Goal: Navigation & Orientation: Find specific page/section

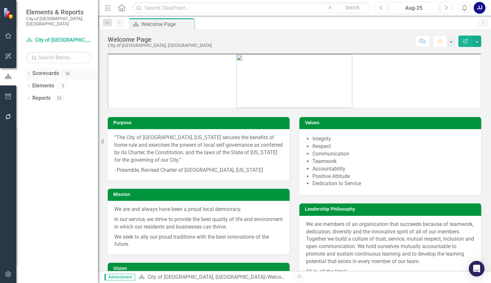
click at [27, 72] on icon "Dropdown" at bounding box center [28, 74] width 5 height 4
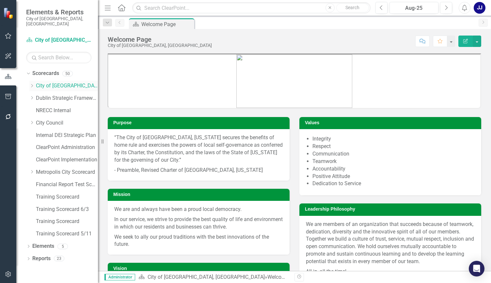
click at [33, 84] on icon "Dropdown" at bounding box center [31, 86] width 5 height 4
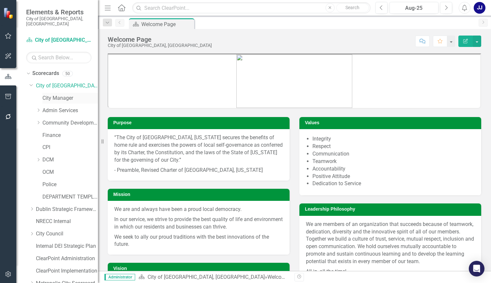
click at [56, 95] on link "City Manager" at bounding box center [69, 99] width 55 height 8
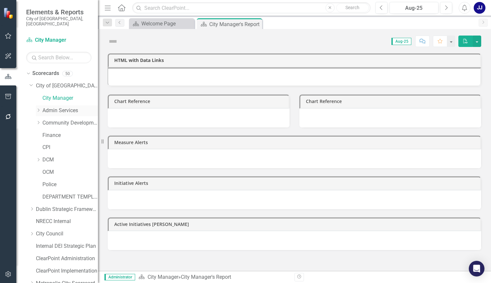
click at [44, 107] on link "Admin Services" at bounding box center [69, 111] width 55 height 8
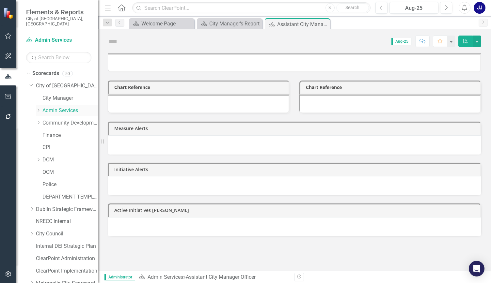
click at [39, 109] on icon at bounding box center [39, 110] width 2 height 3
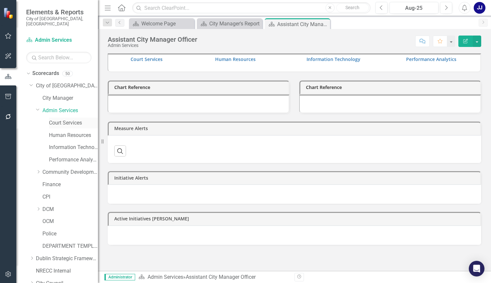
click at [61, 120] on link "Court Services" at bounding box center [73, 123] width 49 height 8
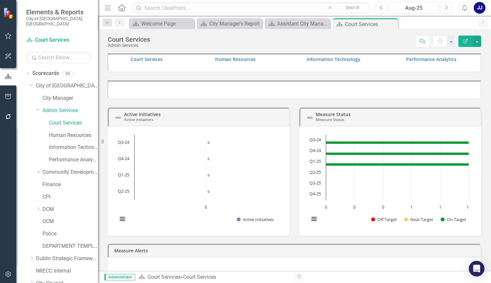
click at [64, 135] on div "Human Resources" at bounding box center [73, 135] width 49 height 11
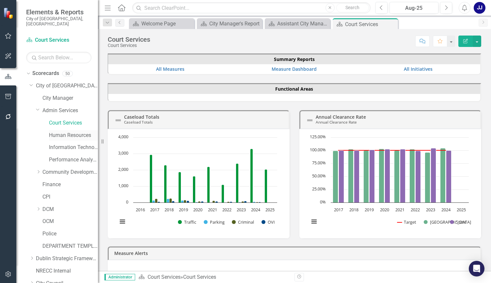
click at [63, 132] on link "Human Resources" at bounding box center [73, 136] width 49 height 8
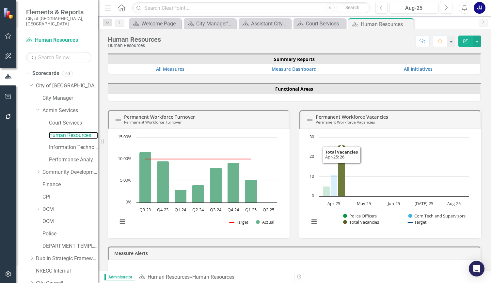
click at [341, 180] on icon "Apr-25, 26. Total Vacancies." at bounding box center [341, 170] width 7 height 51
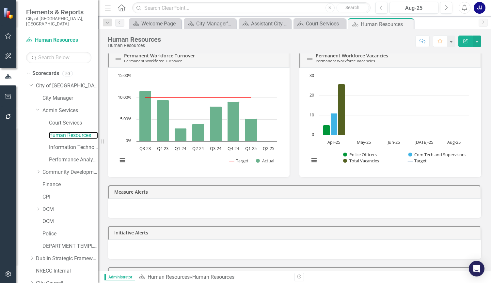
scroll to position [94, 0]
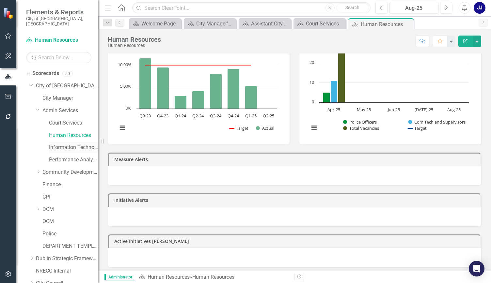
click at [65, 144] on link "Information Technology" at bounding box center [73, 148] width 49 height 8
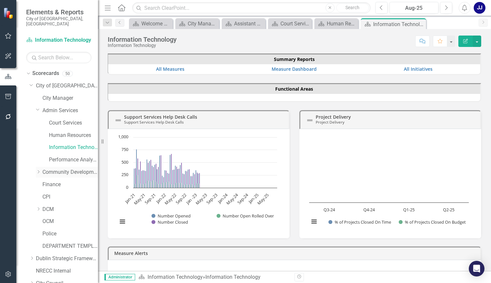
click at [37, 167] on div "Dropdown Community Development" at bounding box center [67, 172] width 62 height 11
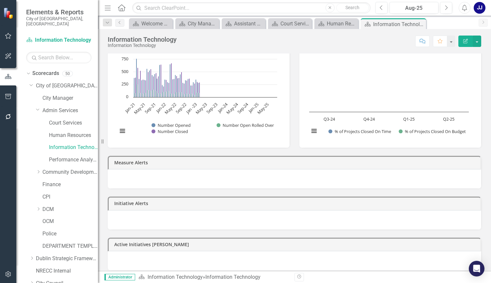
scroll to position [94, 0]
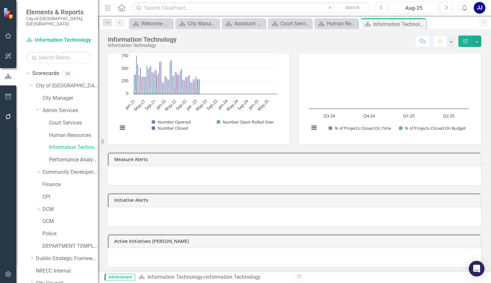
click at [67, 156] on link "Performance Analytics" at bounding box center [73, 160] width 49 height 8
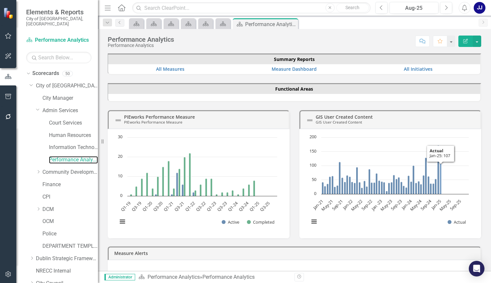
click at [439, 170] on icon "Jan-25, 107. Actual." at bounding box center [440, 178] width 2 height 31
click at [42, 169] on link "Community Development" at bounding box center [69, 173] width 55 height 8
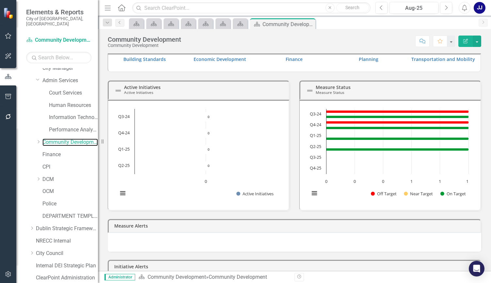
scroll to position [32, 0]
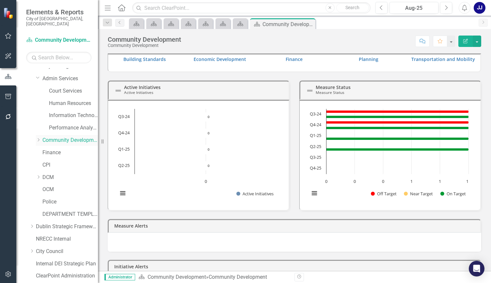
click at [38, 138] on icon "Dropdown" at bounding box center [38, 140] width 5 height 4
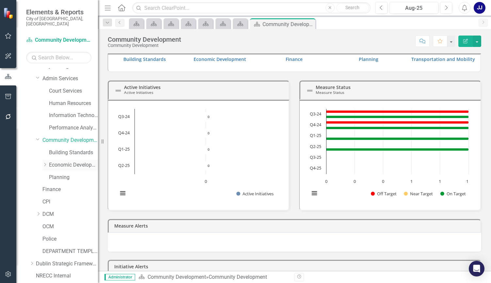
click at [54, 161] on link "Economic Development" at bounding box center [73, 165] width 49 height 8
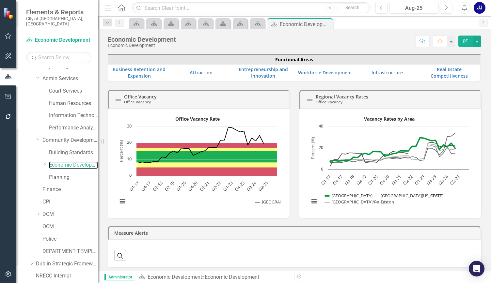
scroll to position [30, 0]
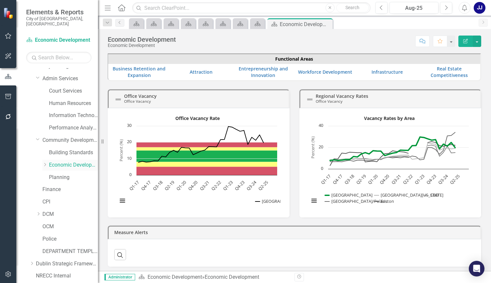
click at [44, 163] on icon "Dropdown" at bounding box center [44, 165] width 5 height 4
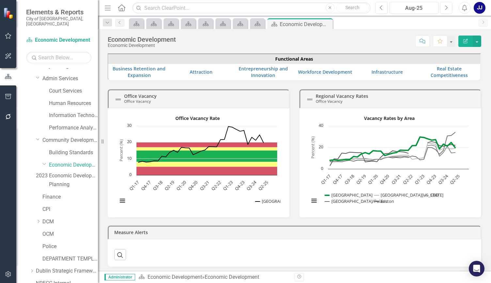
click at [76, 172] on link "2023 Economic Development Strategy" at bounding box center [67, 176] width 62 height 8
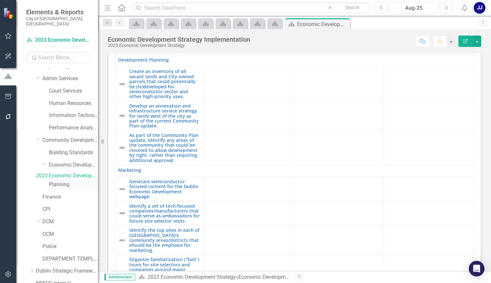
click at [55, 185] on link "Planning" at bounding box center [73, 185] width 49 height 8
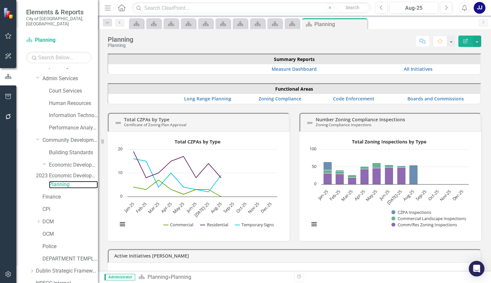
scroll to position [15, 0]
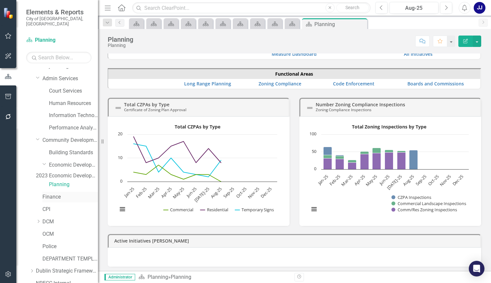
click at [56, 193] on link "Finance" at bounding box center [69, 197] width 55 height 8
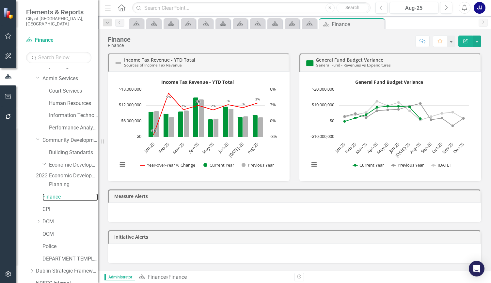
scroll to position [56, 0]
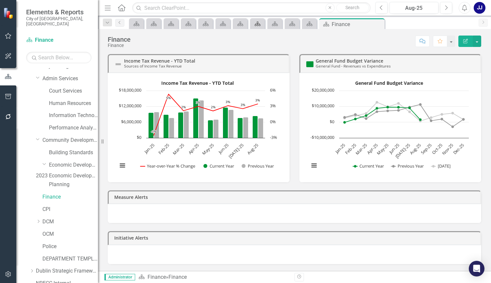
click at [263, 25] on link "Scorecard" at bounding box center [256, 24] width 11 height 8
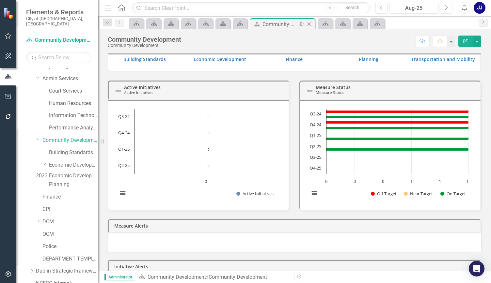
click at [308, 23] on icon "Close" at bounding box center [309, 24] width 7 height 5
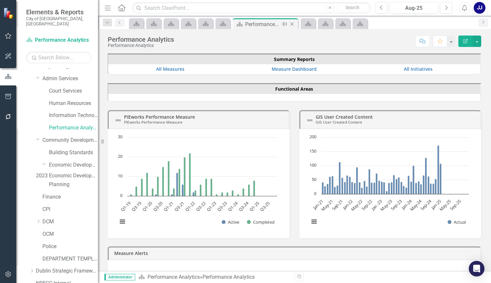
click at [292, 23] on icon "Close" at bounding box center [291, 24] width 7 height 5
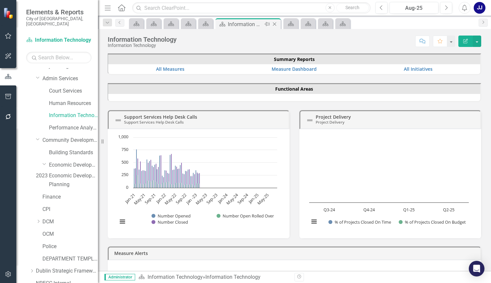
click at [278, 24] on div "Close" at bounding box center [275, 24] width 8 height 8
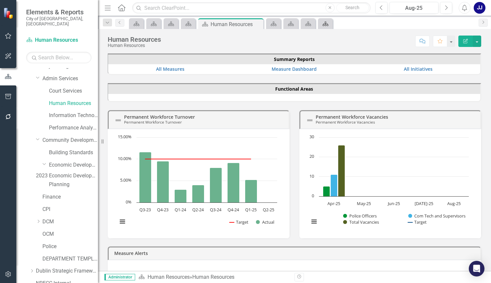
click at [323, 23] on icon "Scorecard" at bounding box center [325, 23] width 7 height 5
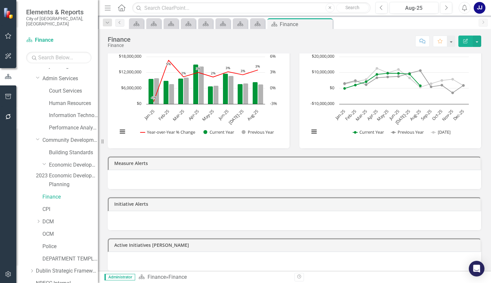
scroll to position [90, 0]
click at [45, 209] on link "CPI" at bounding box center [69, 210] width 55 height 8
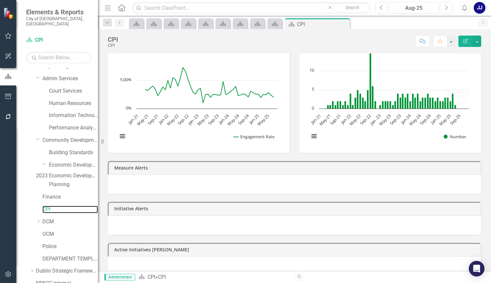
scroll to position [94, 0]
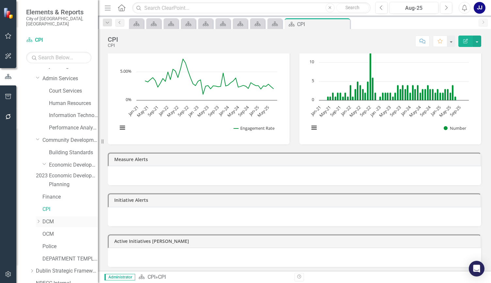
click at [38, 219] on icon "Dropdown" at bounding box center [38, 221] width 5 height 4
click at [63, 231] on link "Asset Management" at bounding box center [73, 235] width 49 height 8
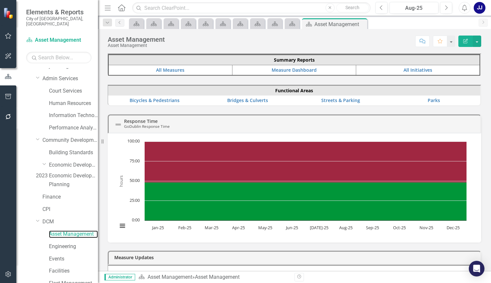
scroll to position [16, 0]
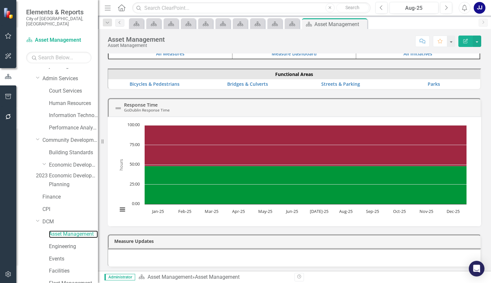
click at [245, 135] on icon "Interactive chart" at bounding box center [305, 145] width 322 height 41
click at [67, 247] on link "Engineering" at bounding box center [73, 247] width 49 height 8
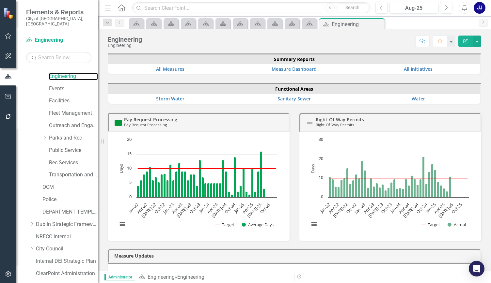
scroll to position [204, 0]
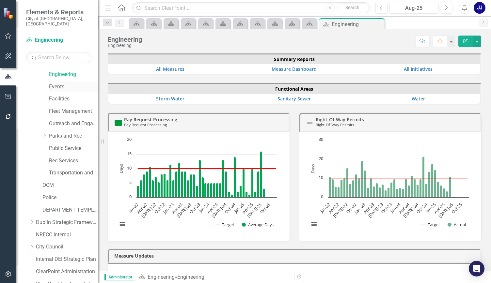
click at [62, 84] on link "Events" at bounding box center [73, 87] width 49 height 8
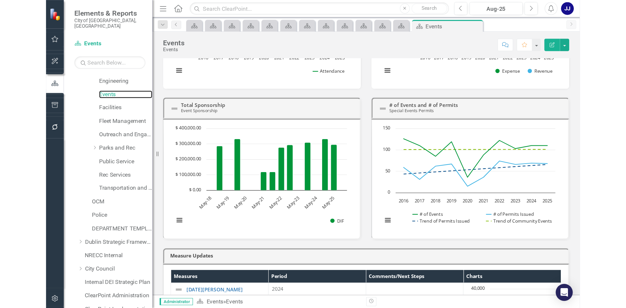
scroll to position [133, 0]
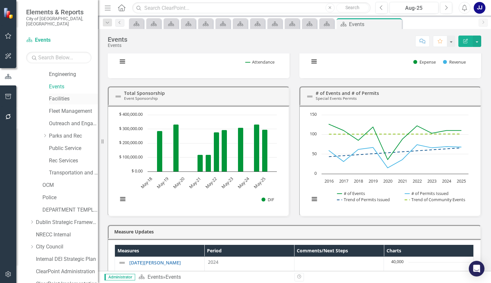
click at [52, 94] on div "Facilities" at bounding box center [73, 99] width 49 height 11
click at [76, 142] on div "Dropdown Parks and Rec" at bounding box center [63, 137] width 68 height 12
click at [53, 101] on link "Facilities" at bounding box center [73, 99] width 49 height 8
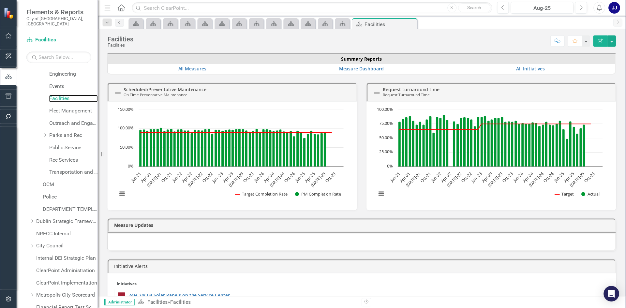
scroll to position [204, 0]
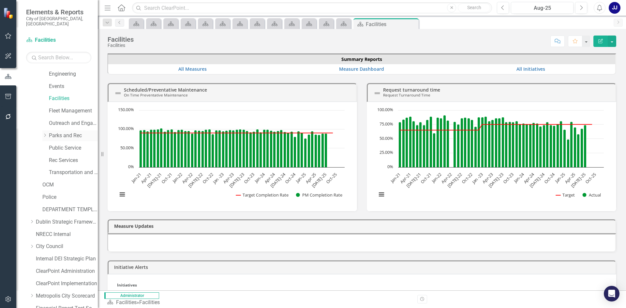
drag, startPoint x: 44, startPoint y: 135, endPoint x: 53, endPoint y: 135, distance: 9.2
click at [45, 135] on icon "Dropdown" at bounding box center [44, 135] width 5 height 4
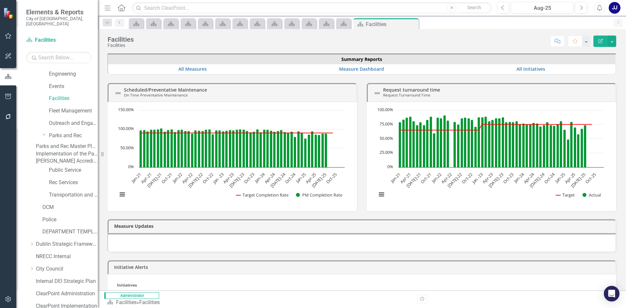
click at [71, 148] on link "Parks and Rec Master Plan Update" at bounding box center [67, 147] width 62 height 8
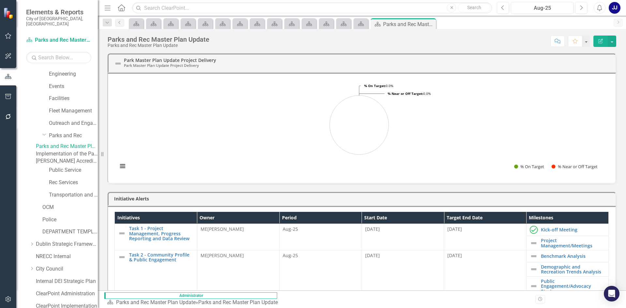
click at [75, 158] on link "Implementation of the Parks and Recreation Master Plan" at bounding box center [67, 154] width 62 height 8
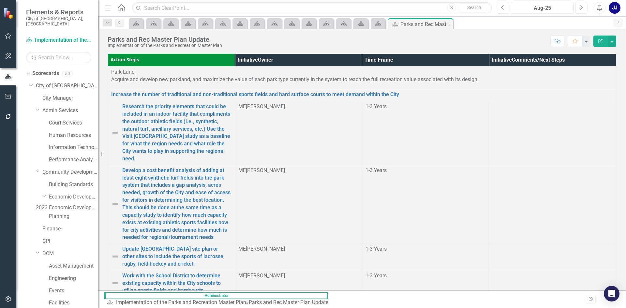
scroll to position [359, 0]
